Goal: Task Accomplishment & Management: Manage account settings

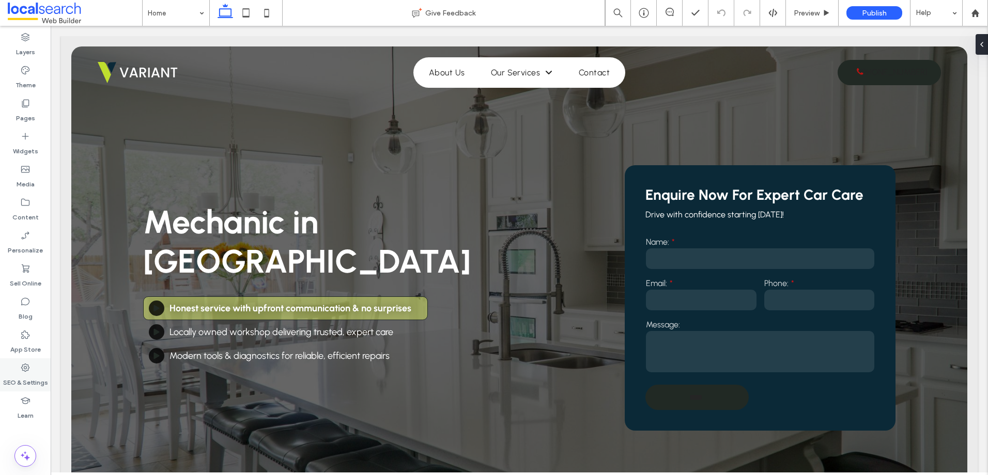
click at [37, 376] on label "SEO & Settings" at bounding box center [25, 380] width 45 height 14
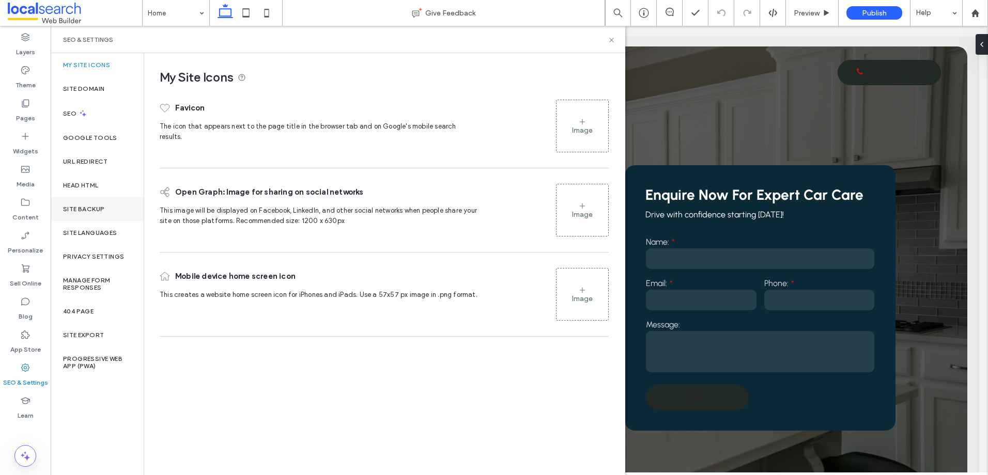
click at [97, 210] on label "Site Backup" at bounding box center [83, 209] width 41 height 7
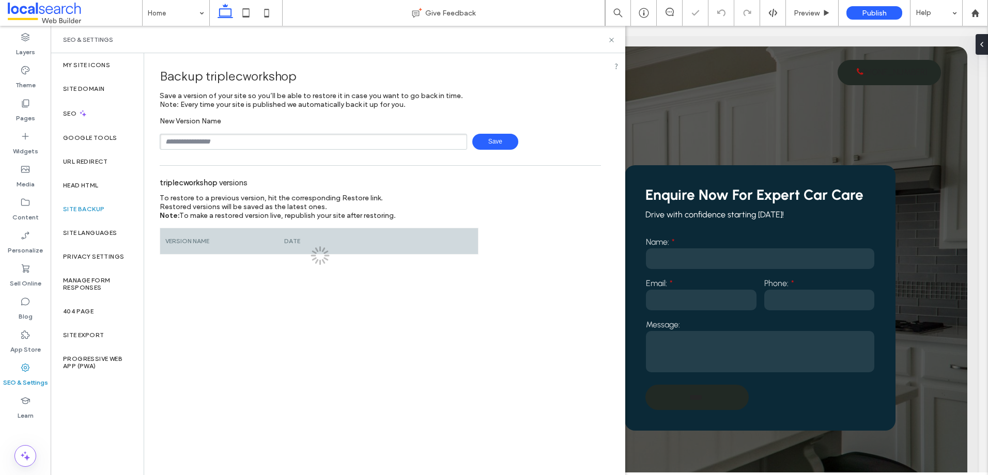
click at [247, 140] on input "text" at bounding box center [313, 142] width 307 height 16
type input "**********"
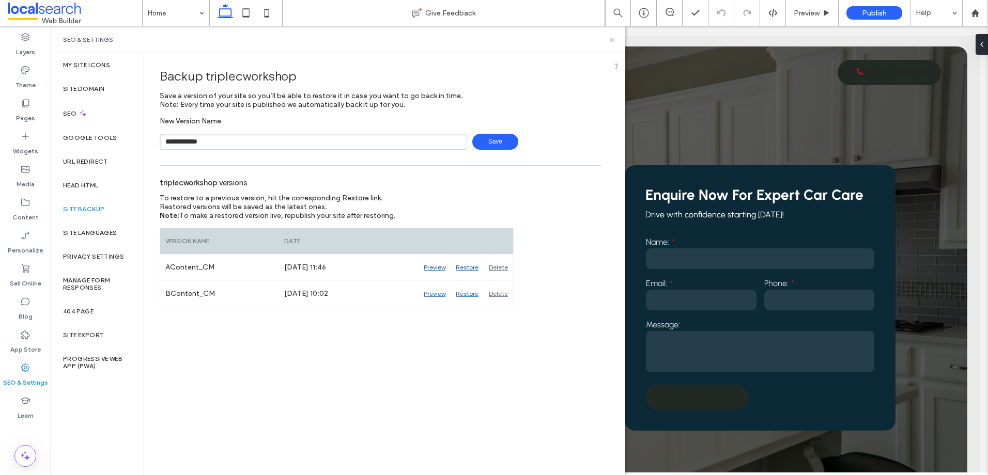
click at [492, 141] on span "Save" at bounding box center [495, 142] width 46 height 16
click at [613, 40] on icon at bounding box center [612, 40] width 8 height 8
